Goal: Use online tool/utility: Utilize a website feature to perform a specific function

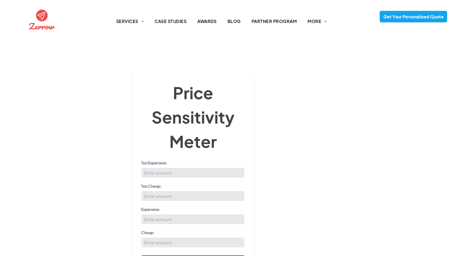
scroll to position [52, 0]
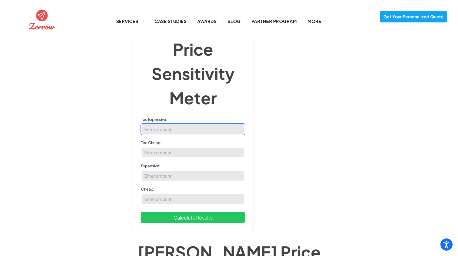
click at [182, 124] on input "Too Expensive:" at bounding box center [193, 129] width 104 height 11
type input "100"
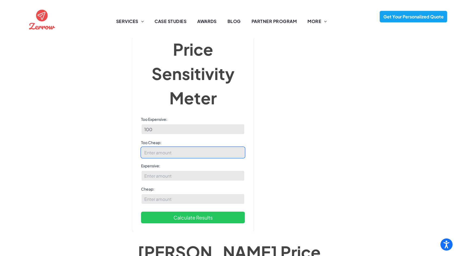
click at [153, 147] on input "Too Cheap:" at bounding box center [193, 152] width 104 height 11
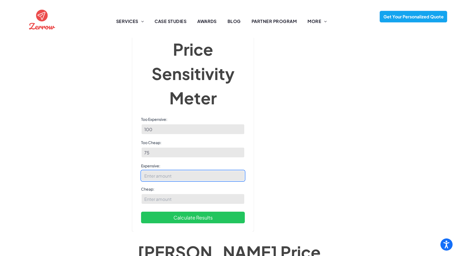
click at [156, 170] on input "Expensive:" at bounding box center [193, 175] width 104 height 11
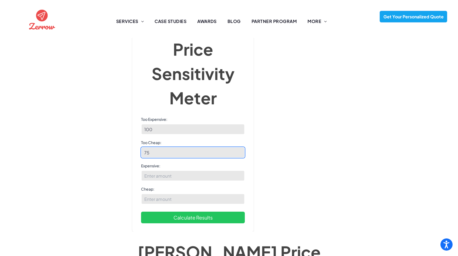
drag, startPoint x: 161, startPoint y: 148, endPoint x: 113, endPoint y: 140, distance: 48.6
click at [115, 141] on div "Van Westendorp Price Sensitivity Meter Price Sensitivity Meter Too Expensive: 1…" at bounding box center [229, 92] width 437 height 183
type input "10"
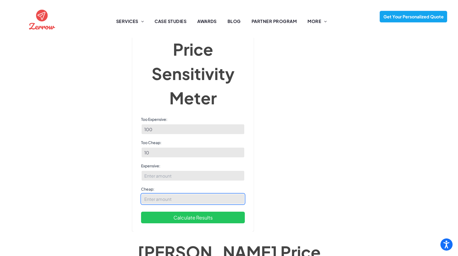
click at [149, 194] on input "Cheap:" at bounding box center [193, 199] width 104 height 11
type input "24"
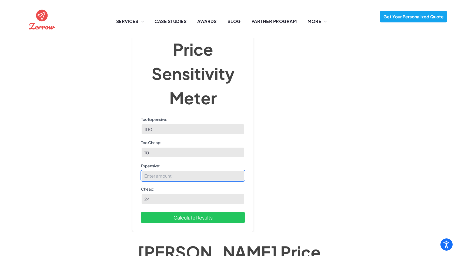
click at [162, 170] on input "Expensive:" at bounding box center [193, 175] width 104 height 11
type input "75"
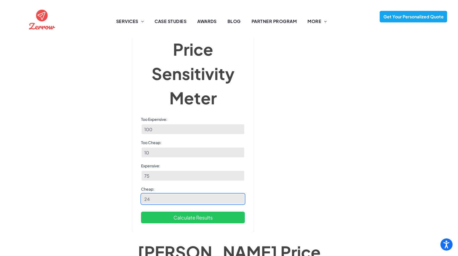
click at [162, 194] on input "24" at bounding box center [193, 199] width 104 height 11
type input "25"
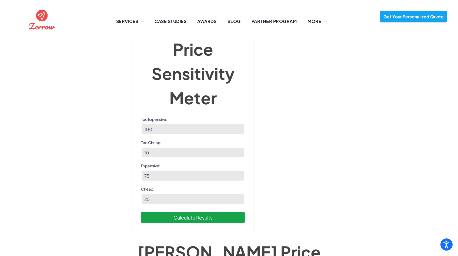
click at [176, 212] on button "Calculate Results" at bounding box center [193, 218] width 104 height 12
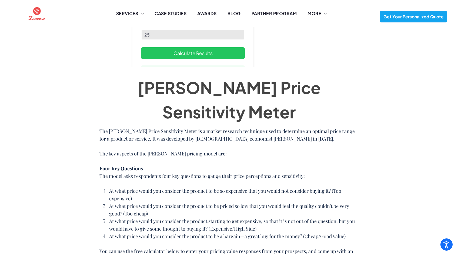
scroll to position [93, 0]
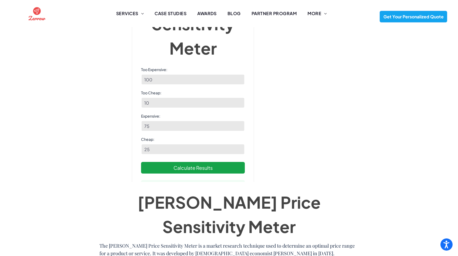
click at [198, 168] on button "Calculate Results" at bounding box center [193, 168] width 104 height 12
